Goal: Task Accomplishment & Management: Manage account settings

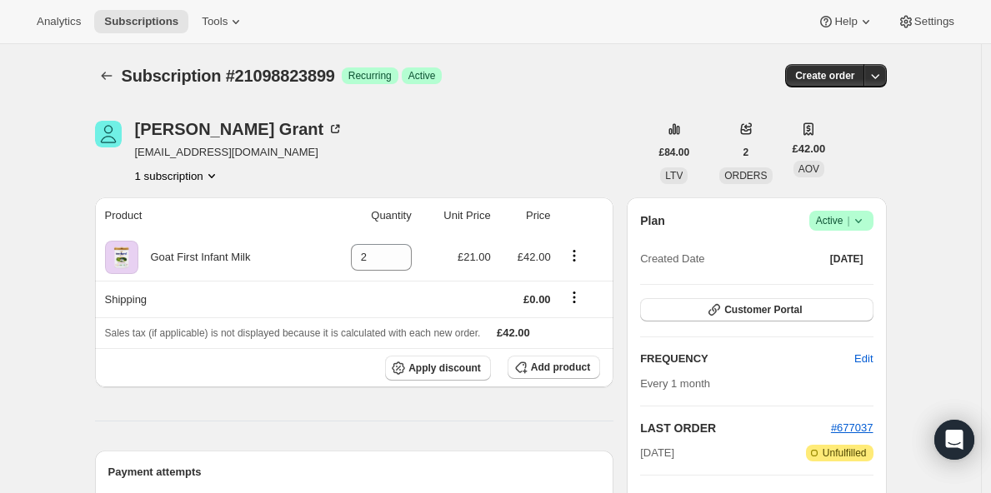
click at [831, 219] on span "Active |" at bounding box center [841, 221] width 51 height 17
click at [838, 281] on span "Cancel subscription" at bounding box center [841, 282] width 94 height 13
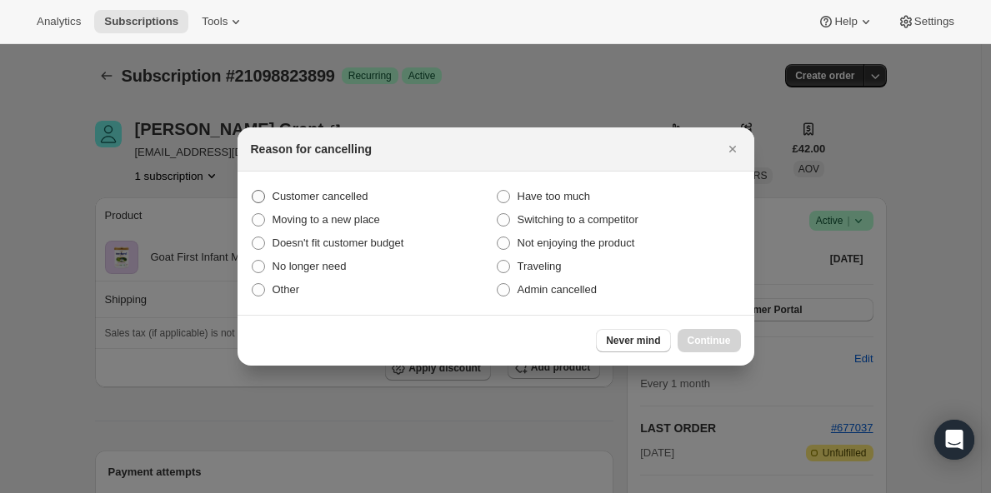
click at [328, 195] on span "Customer cancelled" at bounding box center [321, 196] width 96 height 13
click at [253, 191] on input "Customer cancelled" at bounding box center [252, 190] width 1 height 1
radio input "true"
click at [697, 338] on span "Continue" at bounding box center [709, 340] width 43 height 13
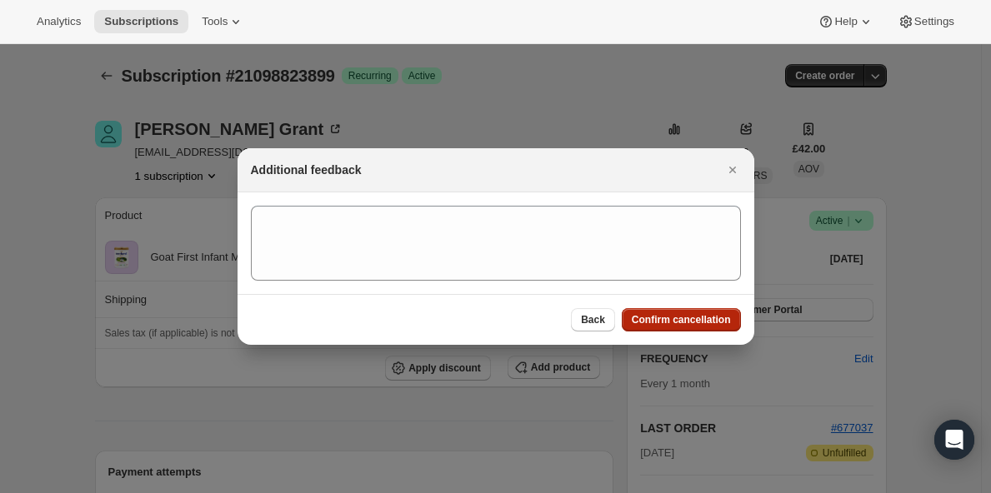
click at [680, 320] on span "Confirm cancellation" at bounding box center [681, 319] width 99 height 13
